Goal: Task Accomplishment & Management: Manage account settings

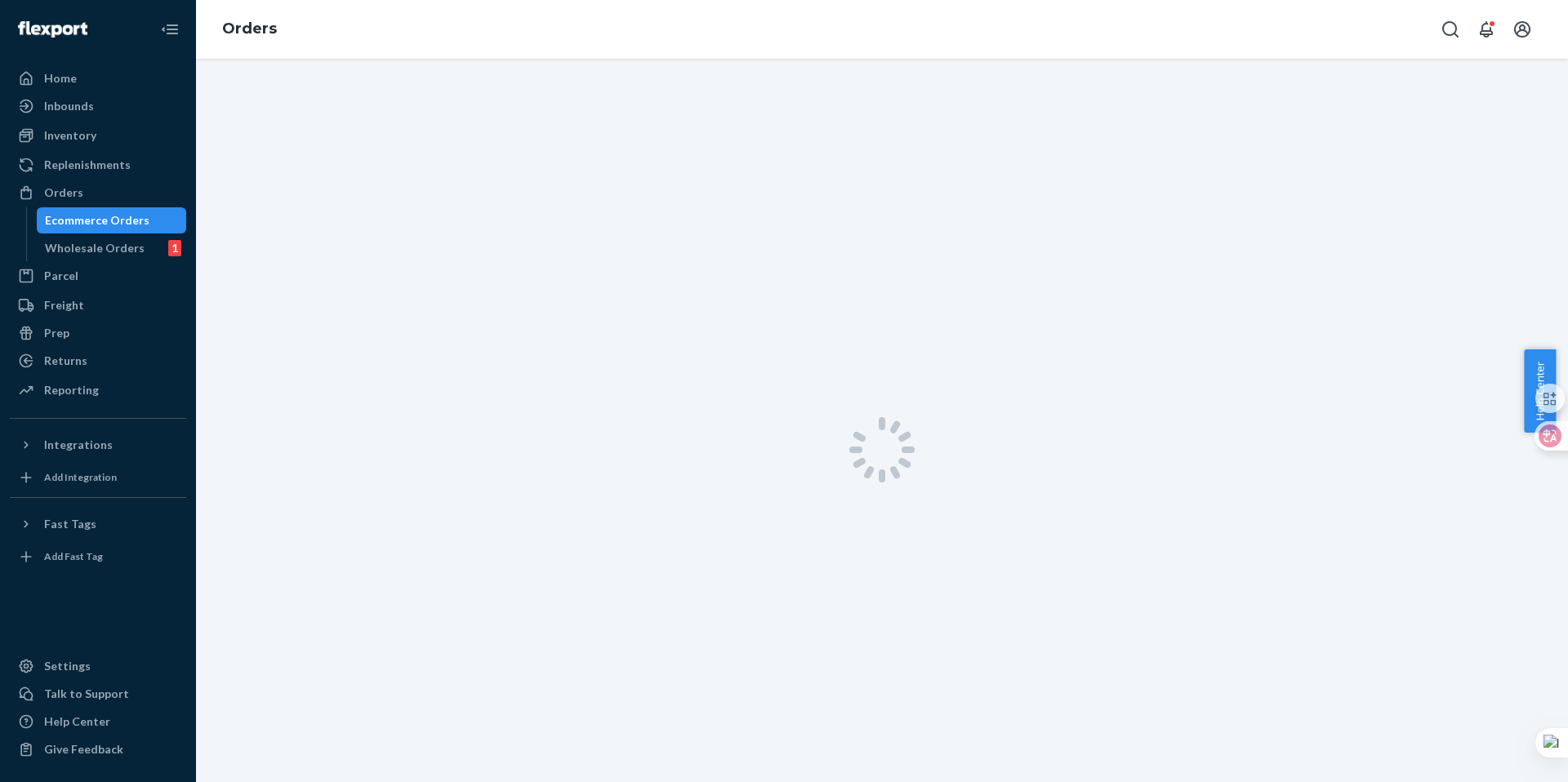
click at [128, 224] on div "Ecommerce Orders" at bounding box center [97, 221] width 105 height 17
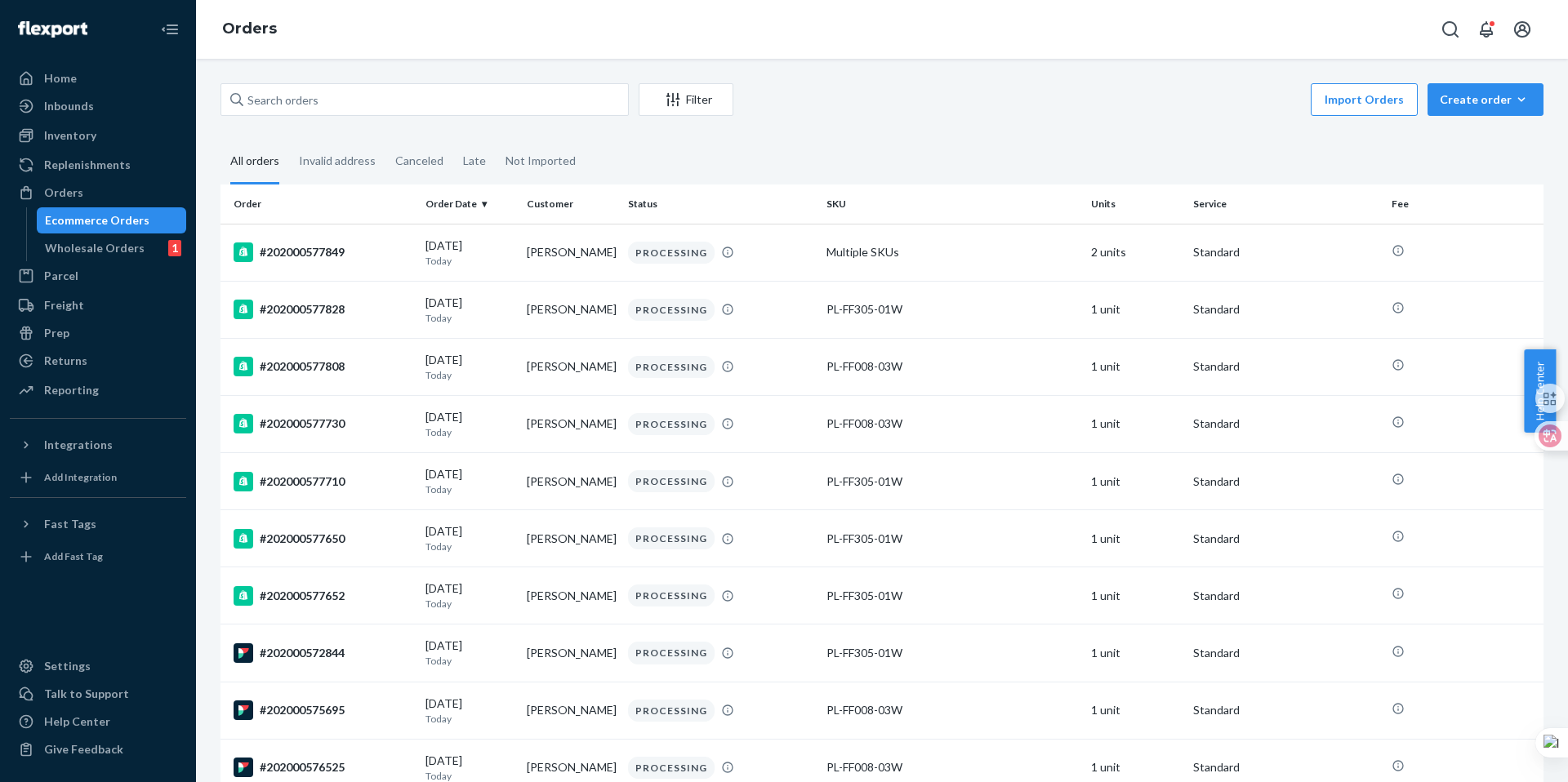
click at [472, 115] on div "Filter Import Orders Create order Ecommerce order Removal order" at bounding box center [881, 102] width 1323 height 37
click at [458, 100] on input "text" at bounding box center [425, 100] width 408 height 33
click at [451, 110] on input "text" at bounding box center [425, 100] width 408 height 33
paste input "202000577730"
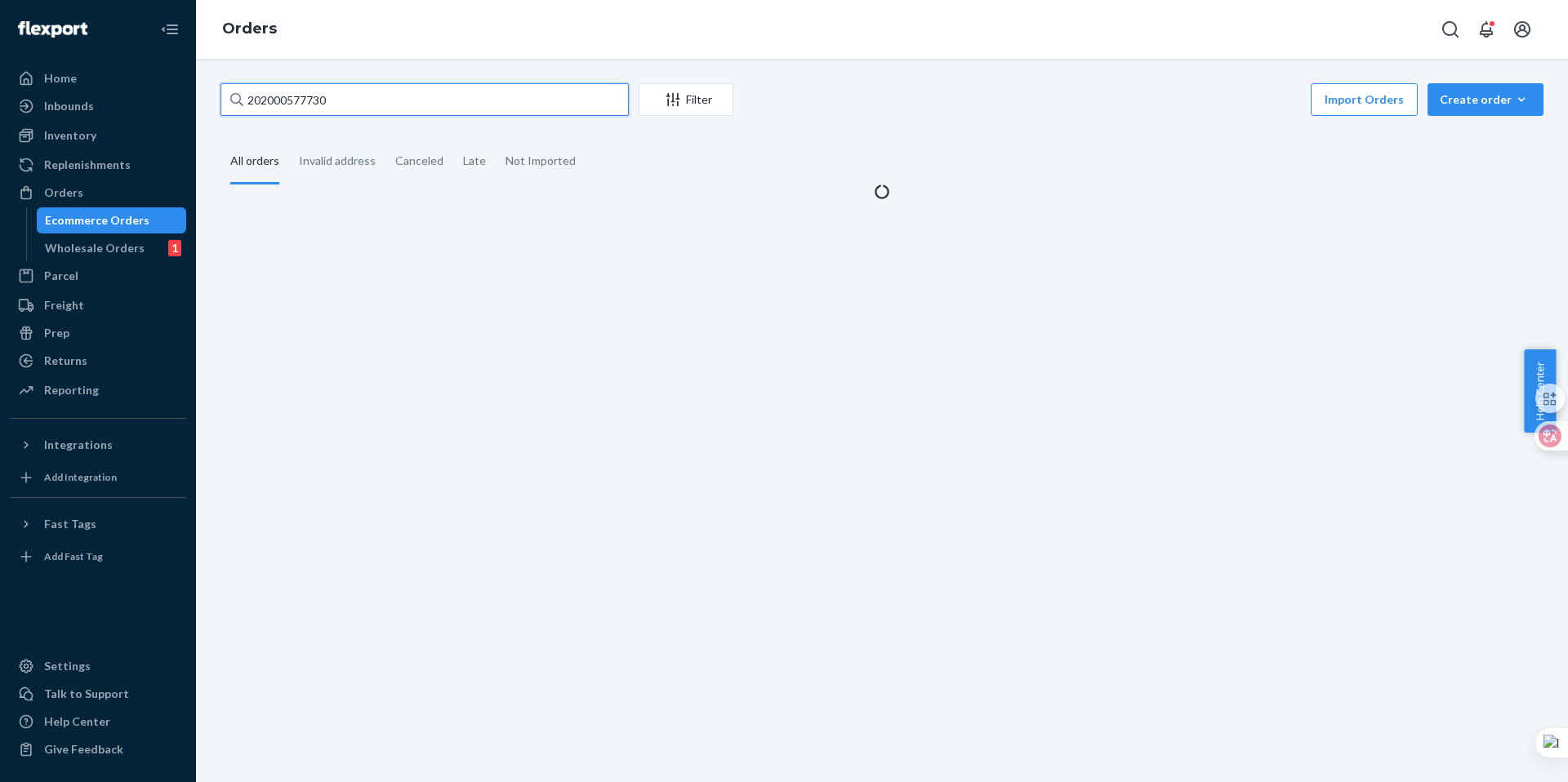
type input "202000577730"
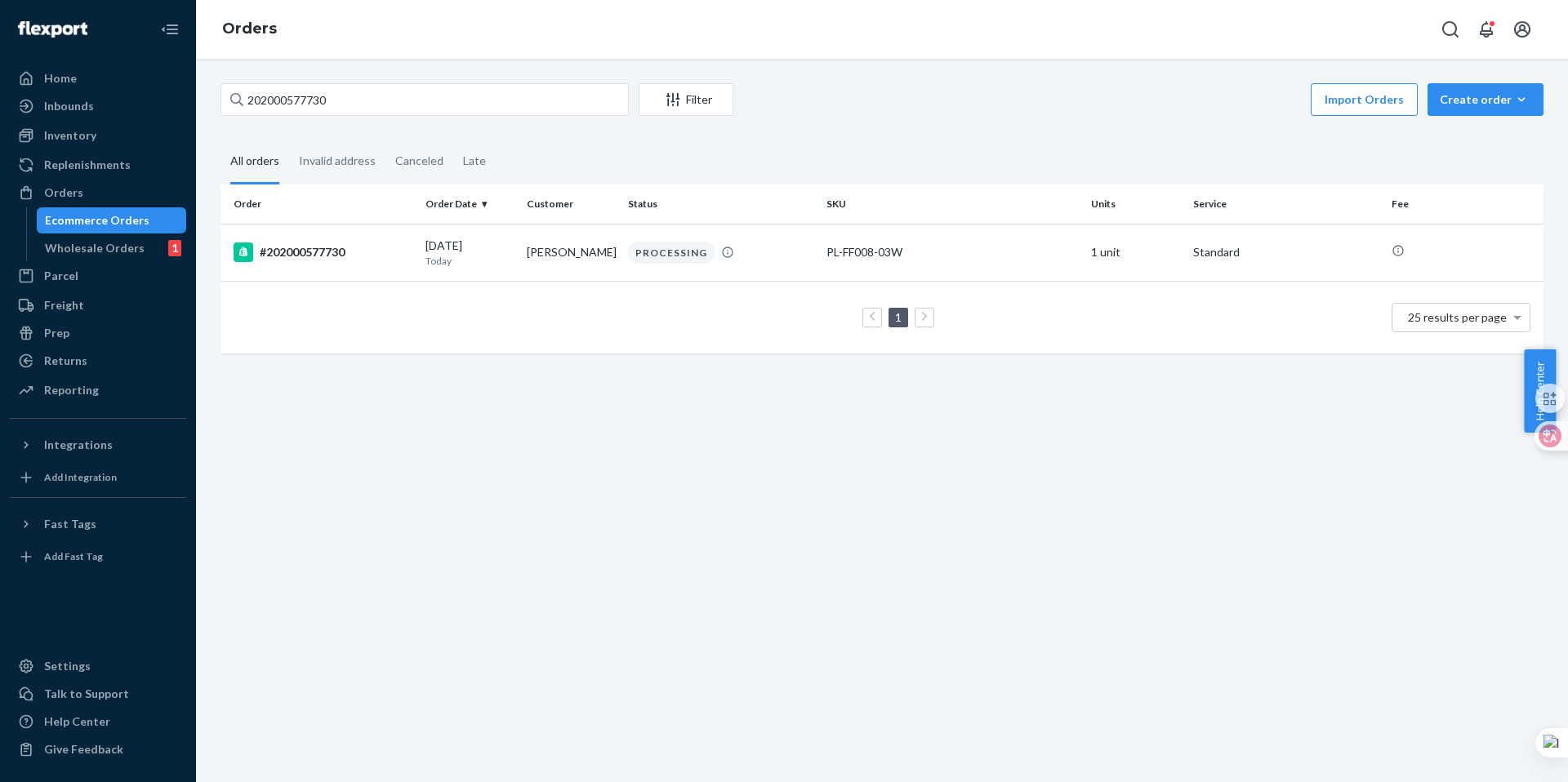
click at [840, 132] on div "202000577730 Filter Import Orders Create order Ecommerce order Removal order Al…" at bounding box center [882, 227] width 1347 height 287
click at [726, 261] on div "PROCESSING" at bounding box center [721, 253] width 192 height 22
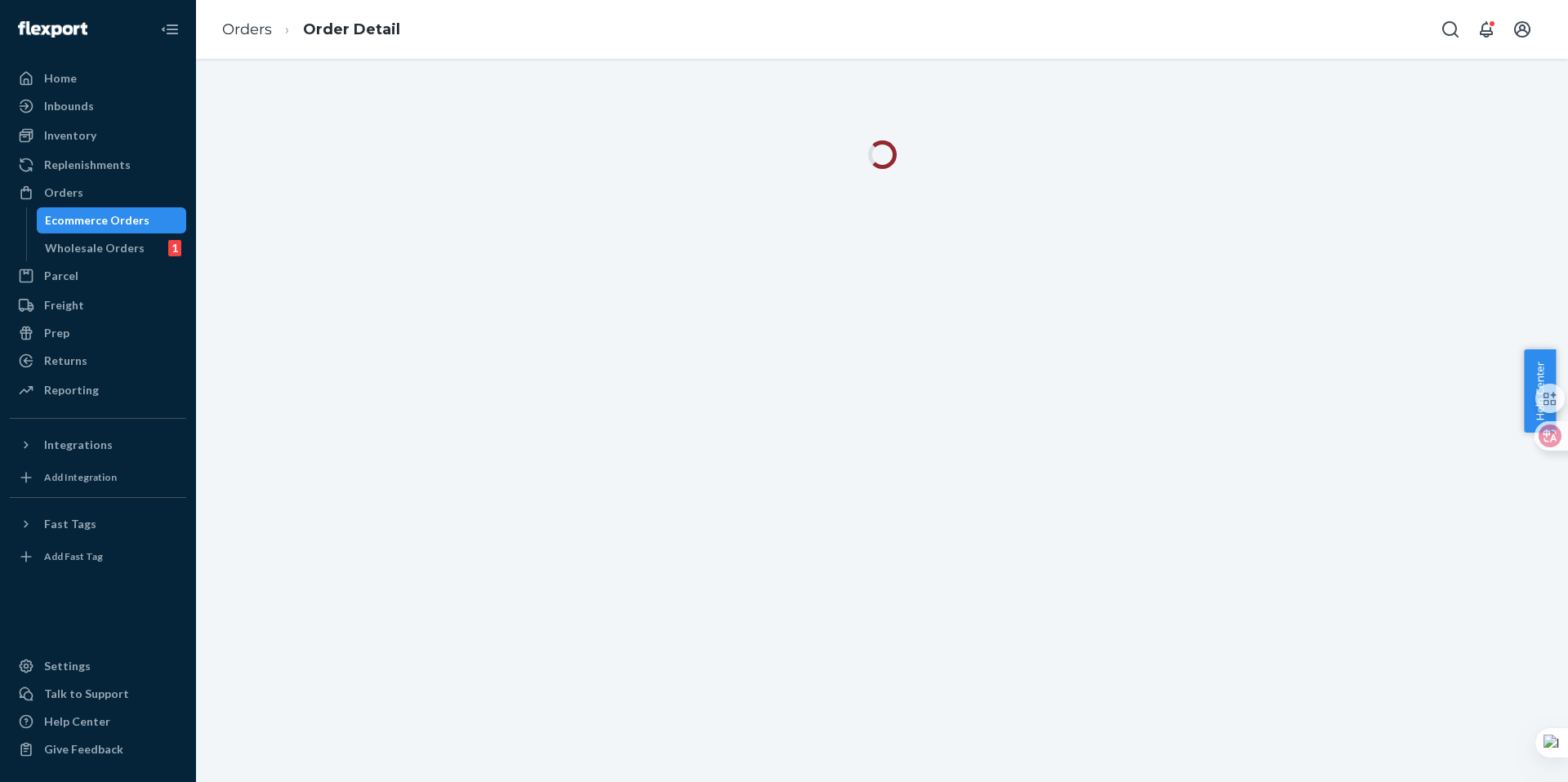
click at [1029, 78] on div at bounding box center [881, 420] width 1371 height 723
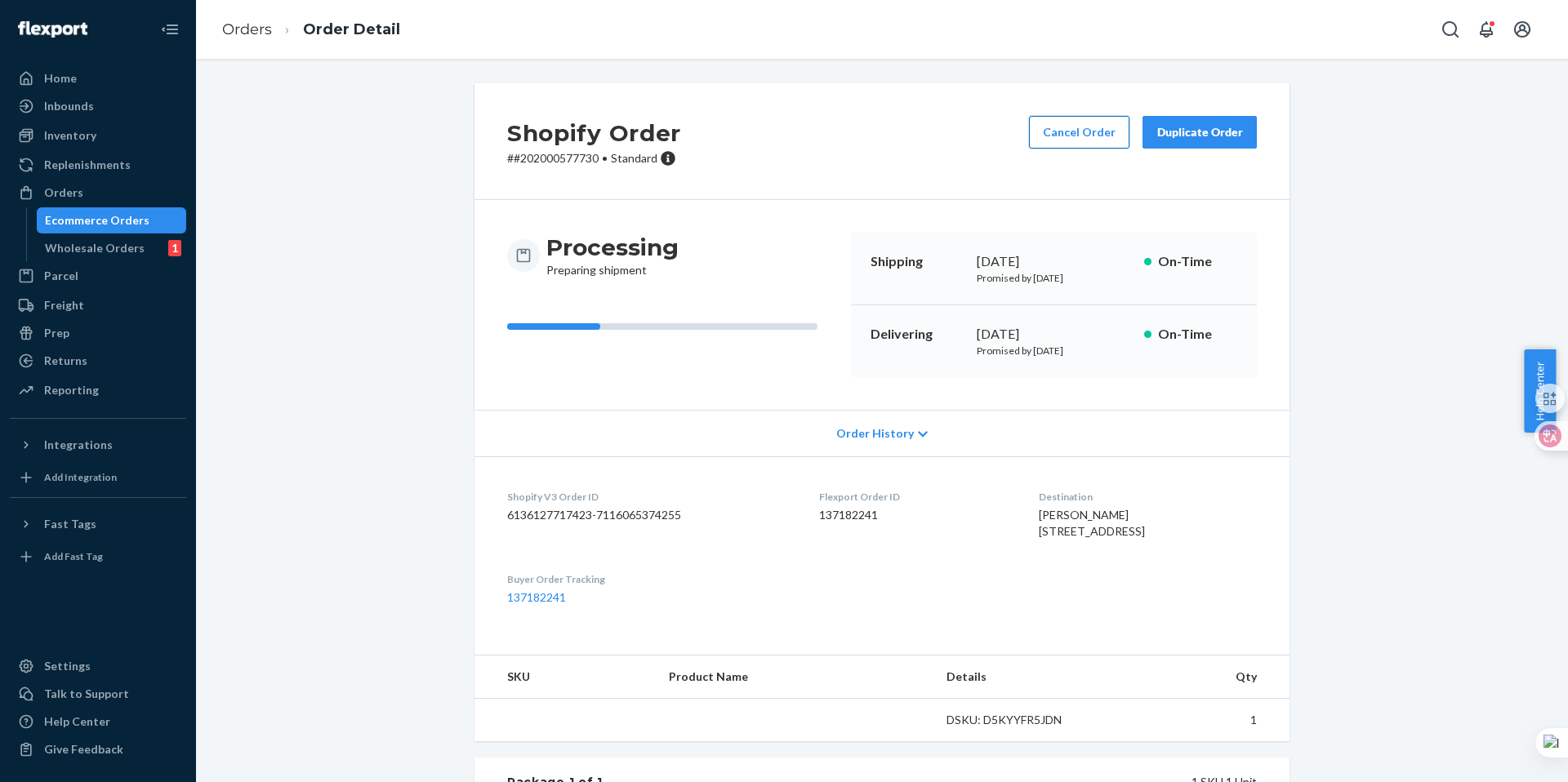
click at [1067, 140] on button "Cancel Order" at bounding box center [1078, 132] width 100 height 33
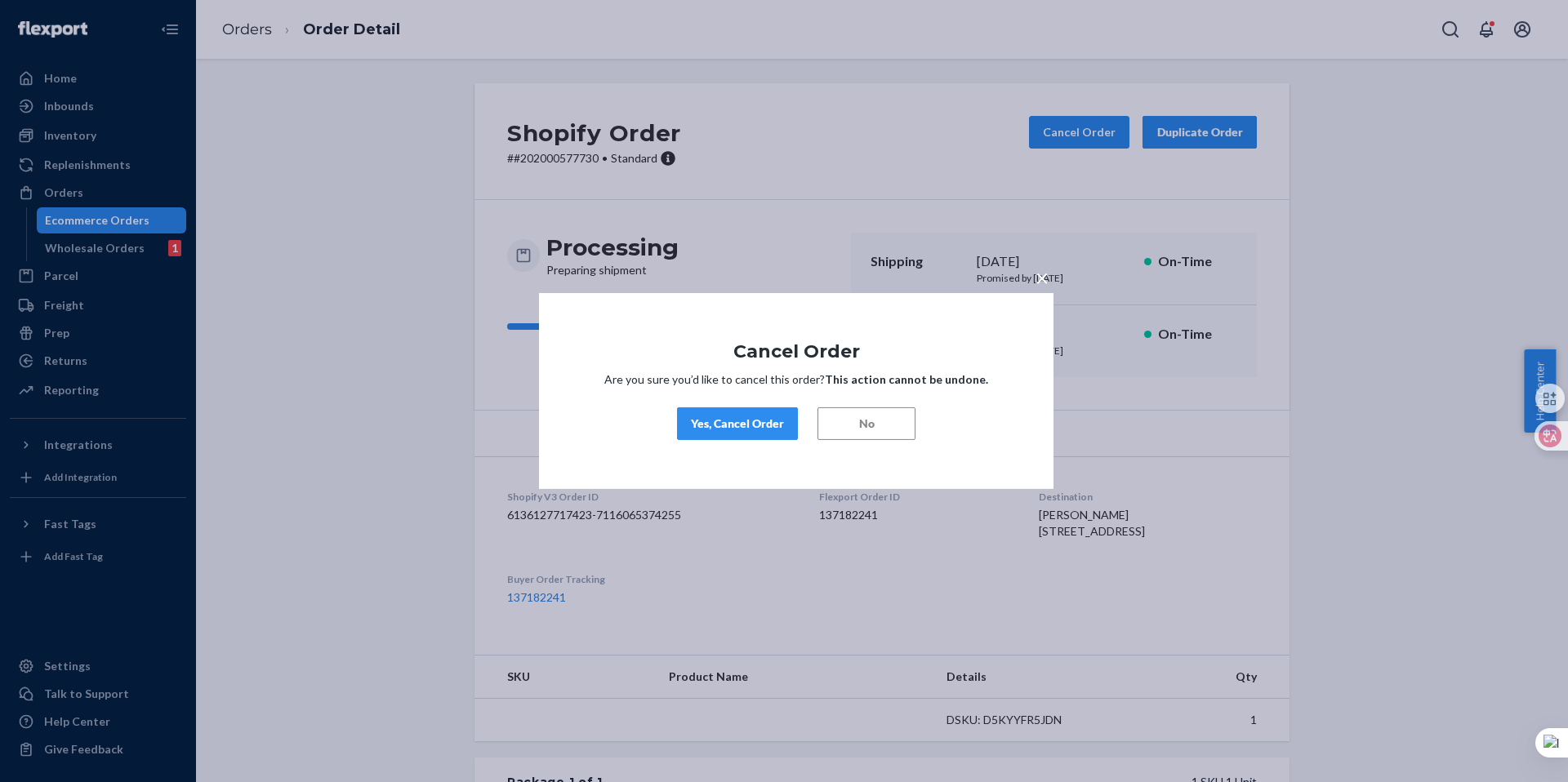
click at [739, 421] on div "Yes, Cancel Order" at bounding box center [737, 424] width 93 height 17
click at [859, 192] on div "× Cancel Order Are you sure you’d like to cancel this order? This action cannot…" at bounding box center [784, 391] width 1568 height 782
